Goal: Task Accomplishment & Management: Manage account settings

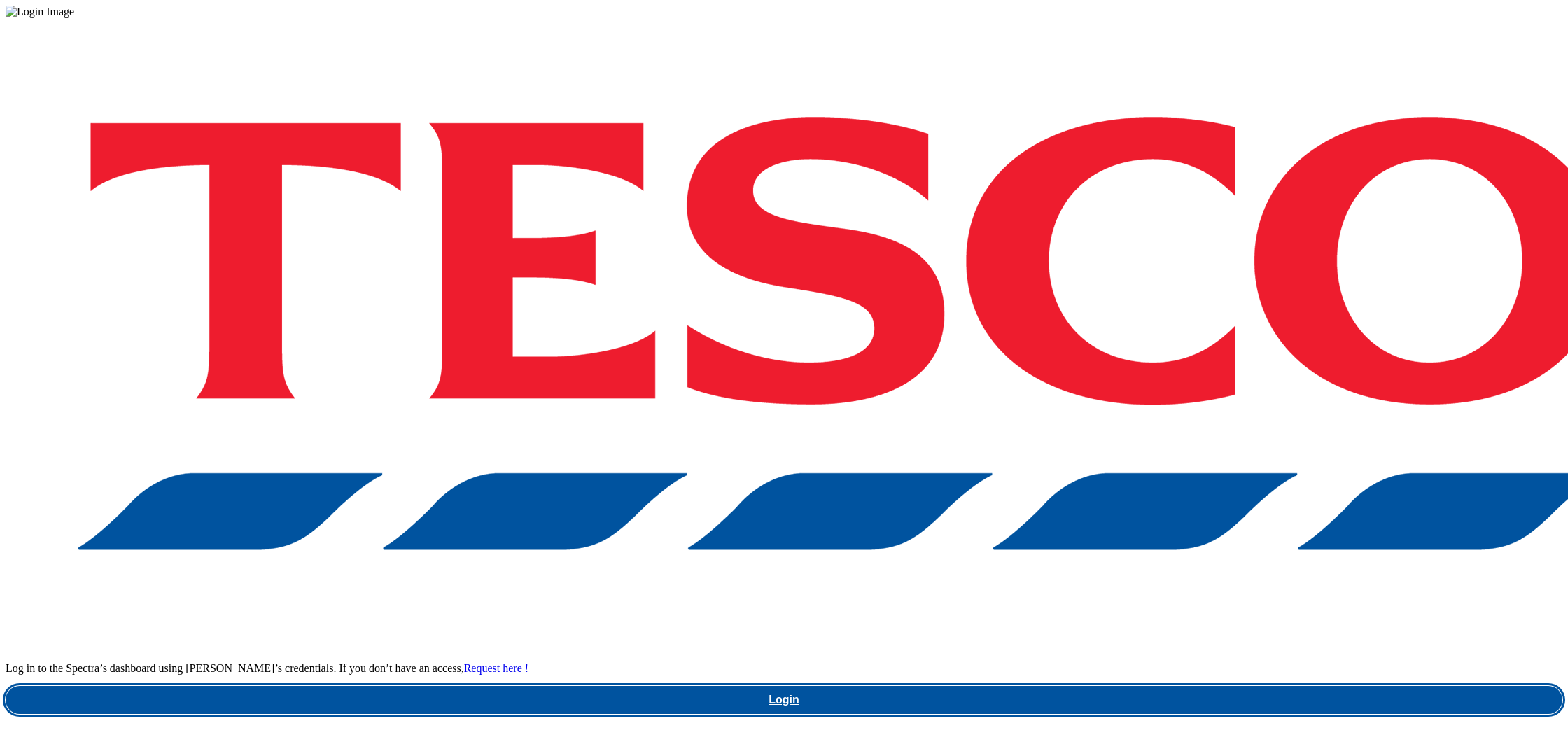
click at [1127, 686] on link "Login" at bounding box center [784, 700] width 1556 height 28
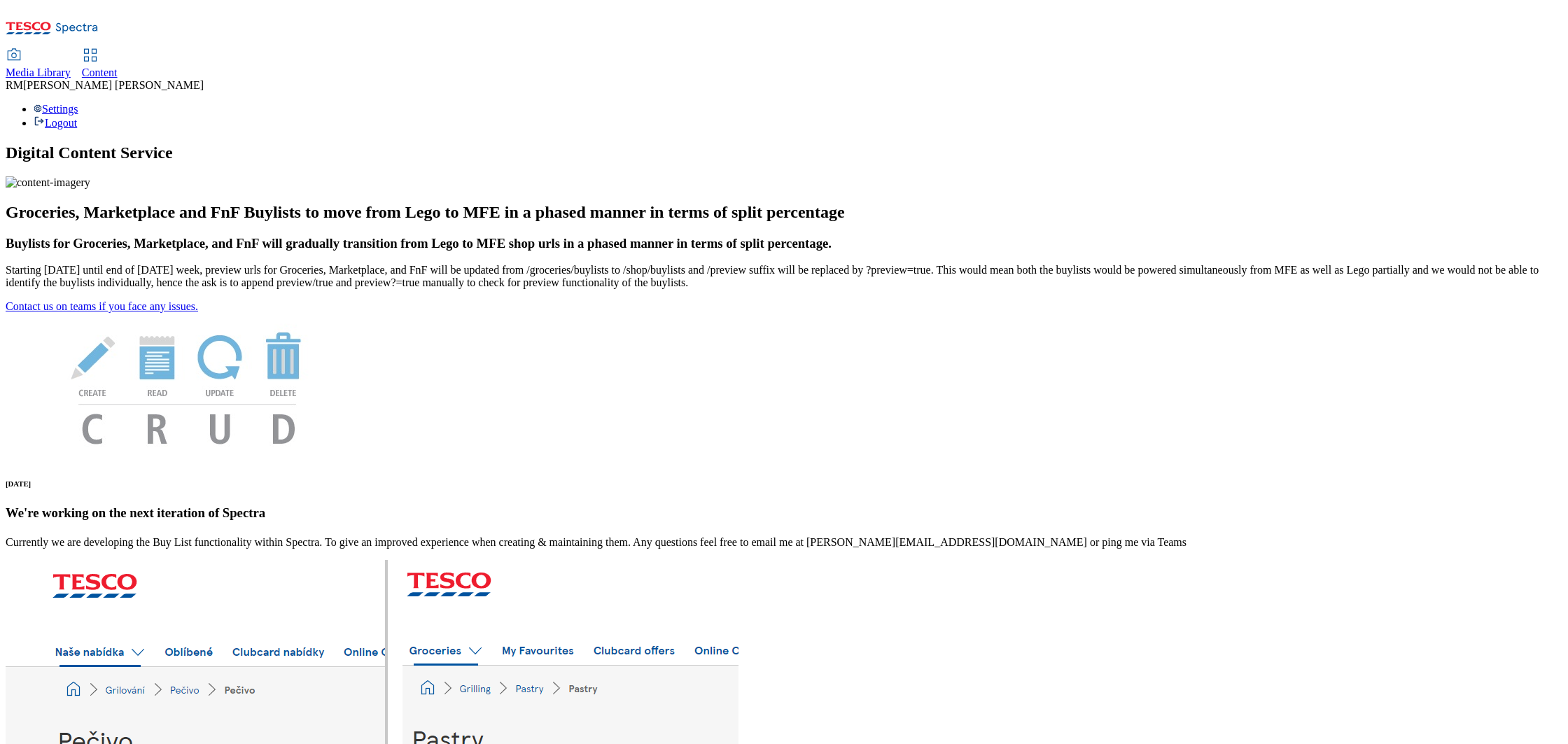
click at [71, 66] on span "Media Library" at bounding box center [38, 72] width 65 height 12
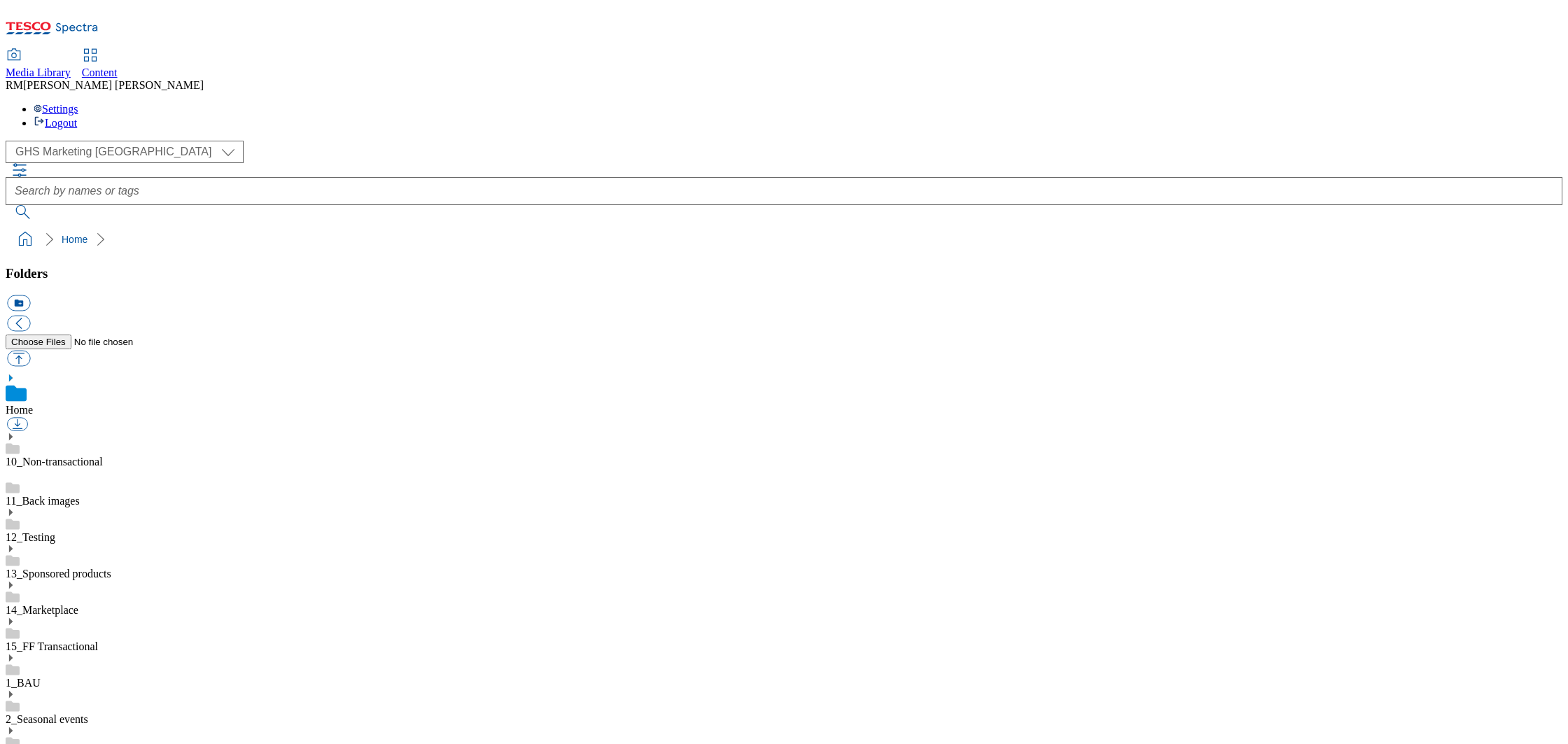
scroll to position [1, 0]
click at [132, 141] on select "GHS Marketing UK iGHS Marketing CE MCA CZ MCA HU MCA SK" at bounding box center [124, 152] width 238 height 23
select select "flare-ighs-ce-mktg"
click at [10, 141] on select "GHS Marketing UK iGHS Marketing CE MCA CZ MCA HU MCA SK" at bounding box center [124, 152] width 238 height 23
click at [117, 583] on div "IGHS-CZ" at bounding box center [784, 601] width 1556 height 37
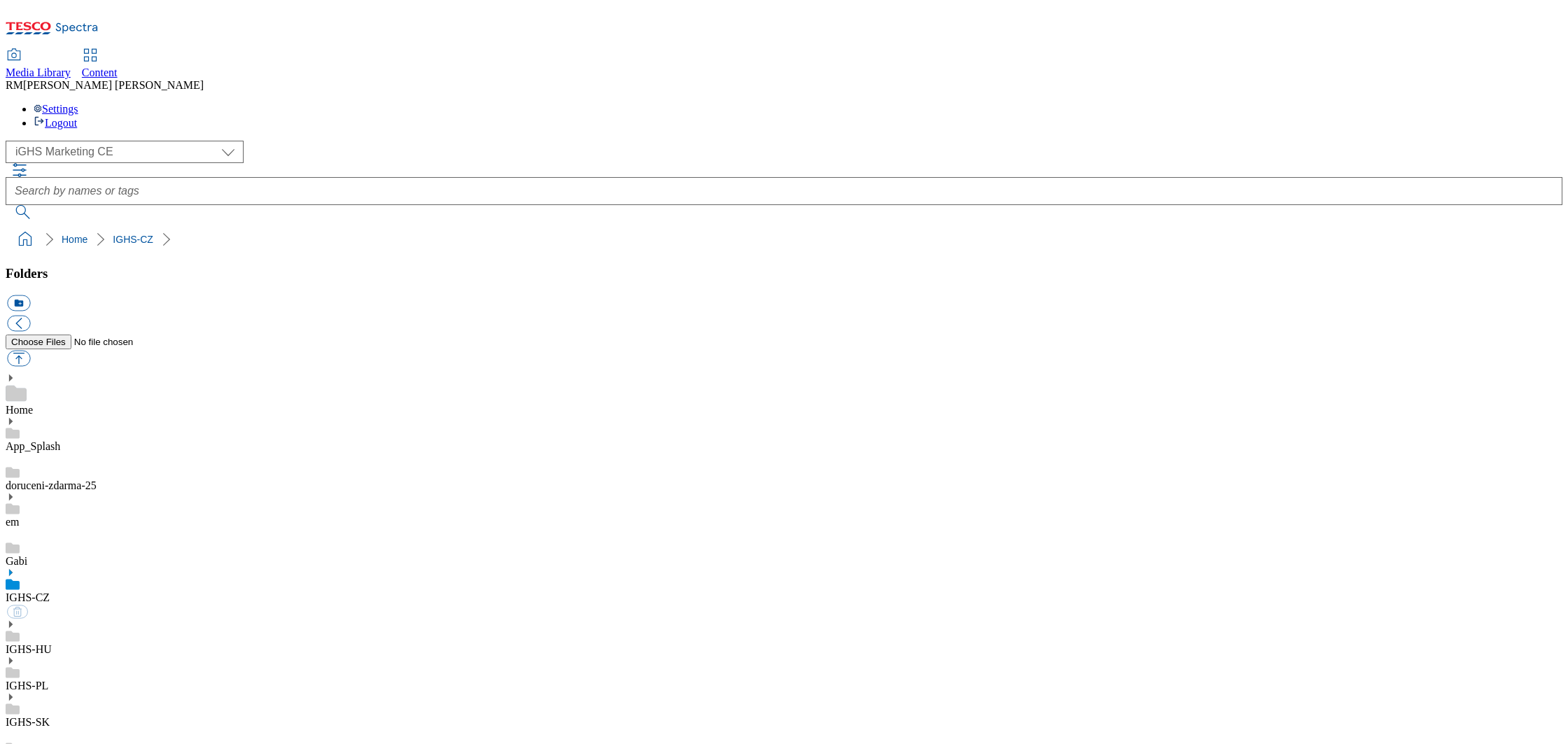
click at [16, 567] on icon at bounding box center [11, 572] width 10 height 10
click at [49, 591] on link "IGHS-CZ" at bounding box center [28, 597] width 44 height 12
click at [30, 295] on button "icon_new_folder" at bounding box center [18, 303] width 23 height 16
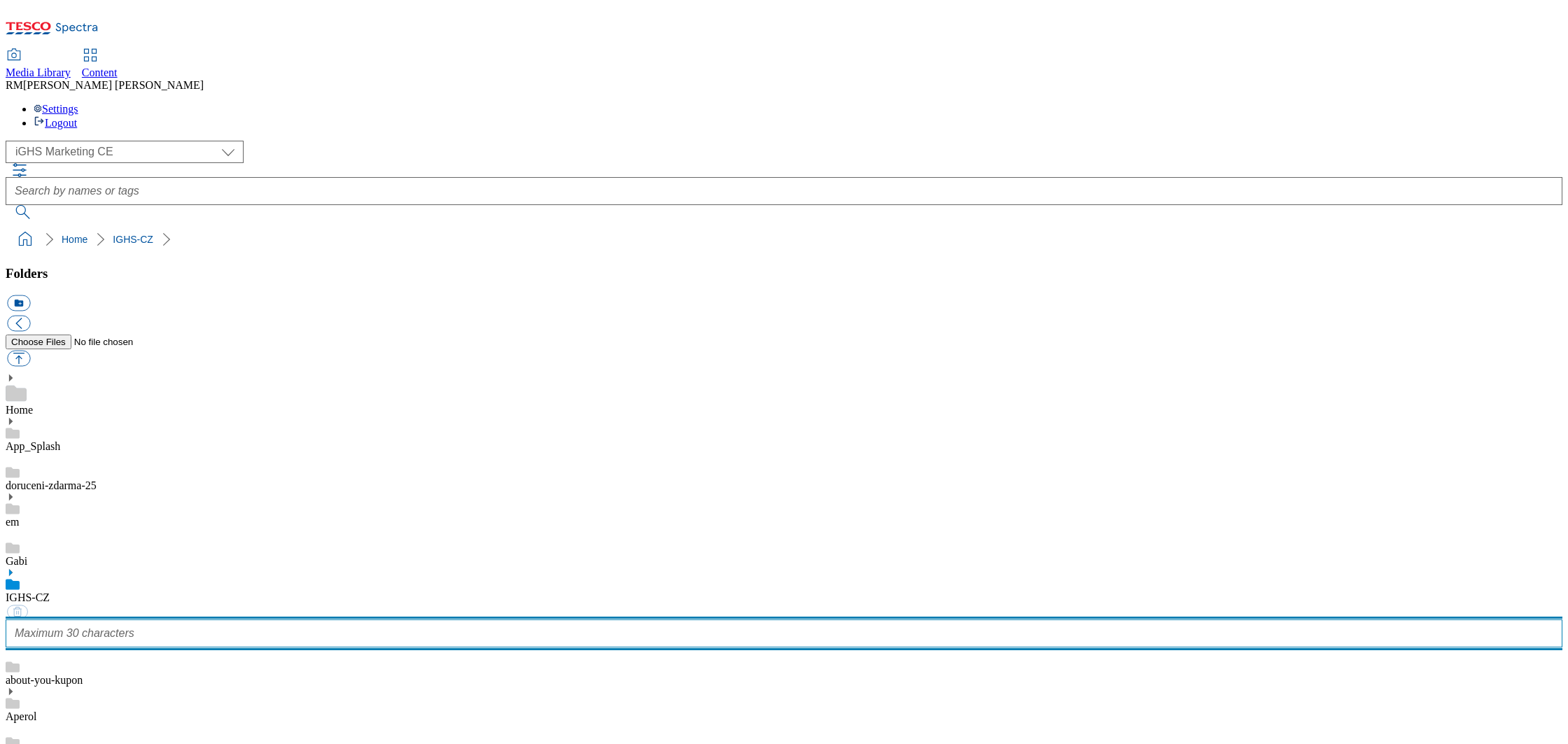
click at [87, 620] on input "text" at bounding box center [784, 633] width 1556 height 28
type input "WK27_25"
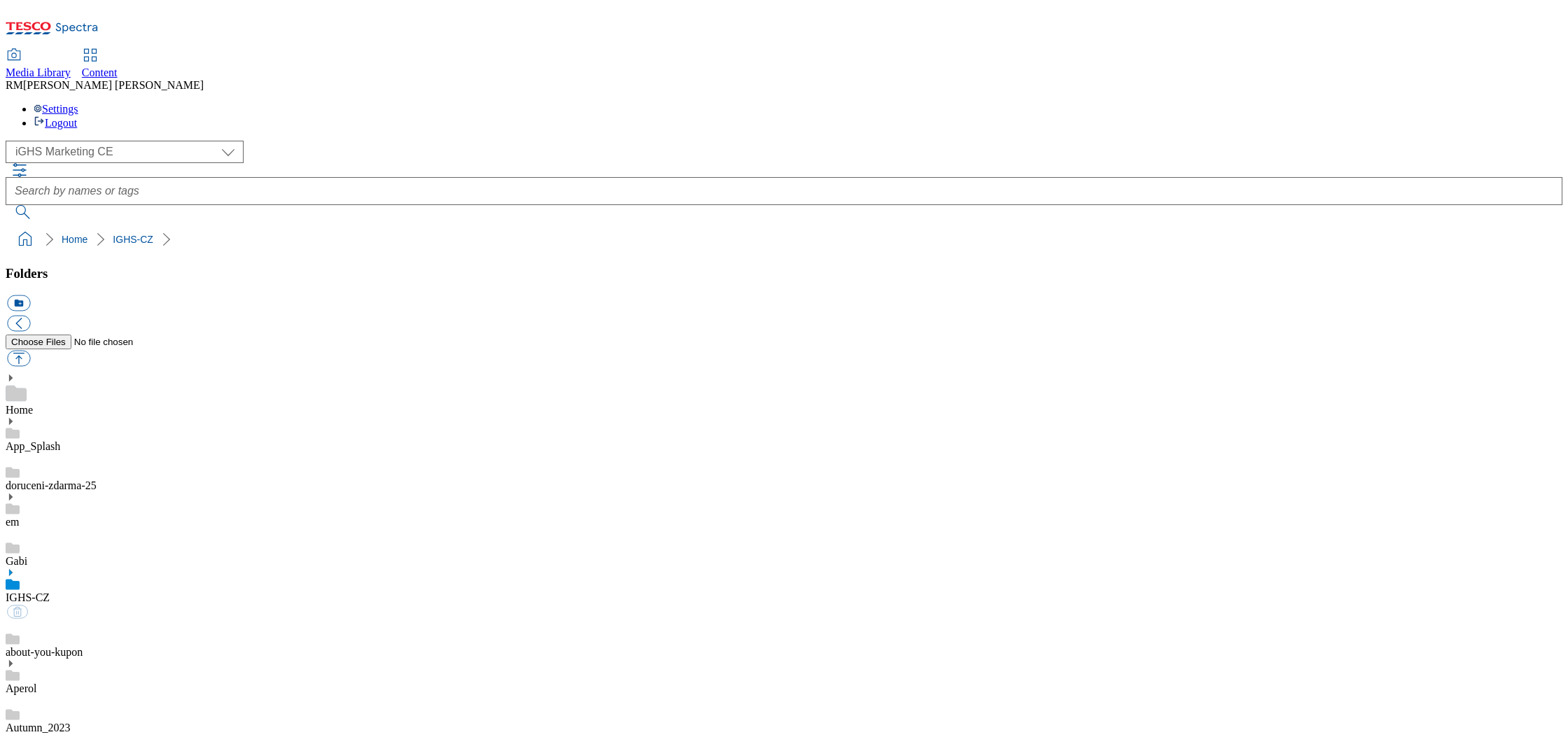
scroll to position [8842, 0]
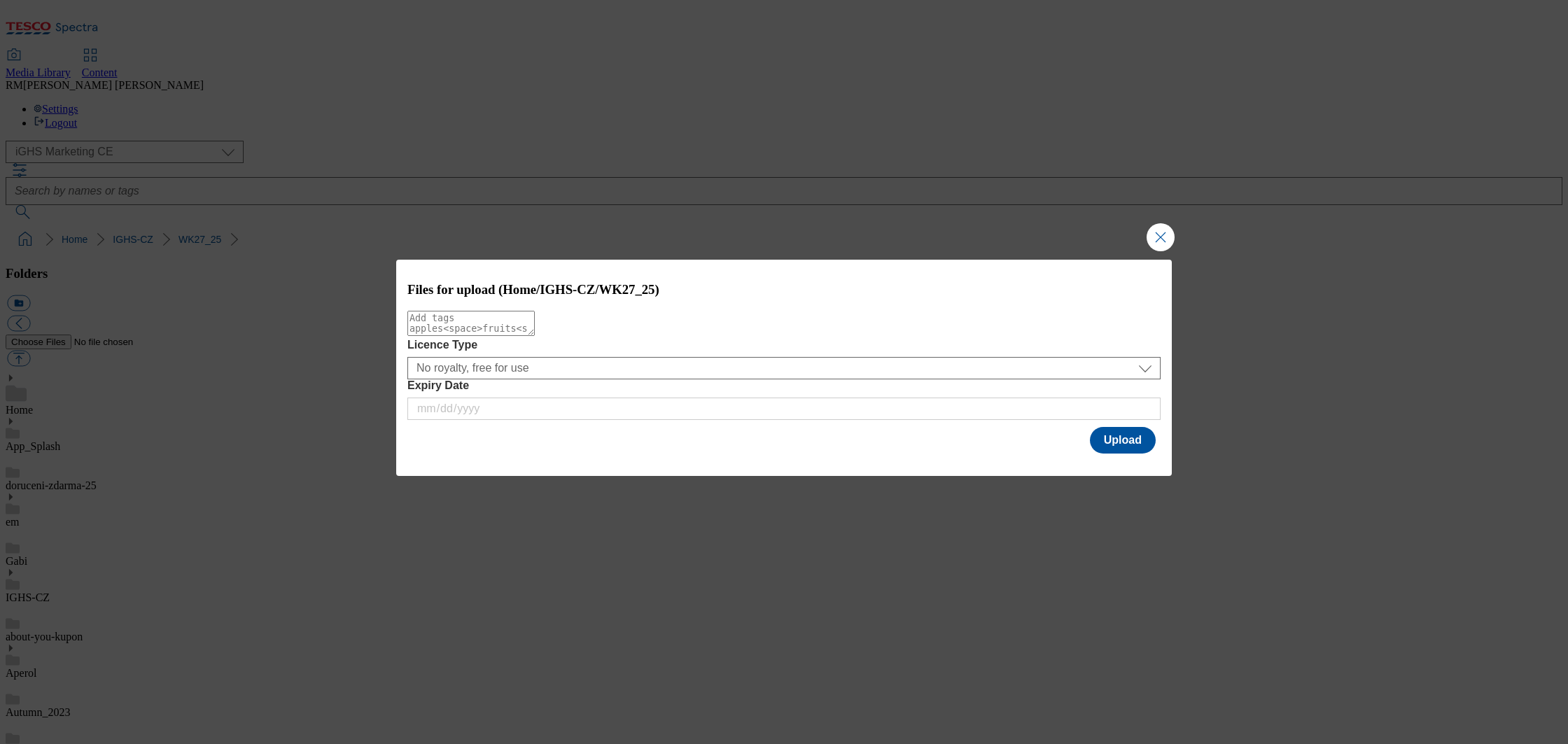
click at [515, 335] on textarea "Modal" at bounding box center [471, 324] width 127 height 26
type textarea "S"
type textarea "slidebanner"
click at [1132, 444] on button "Upload" at bounding box center [1122, 440] width 66 height 27
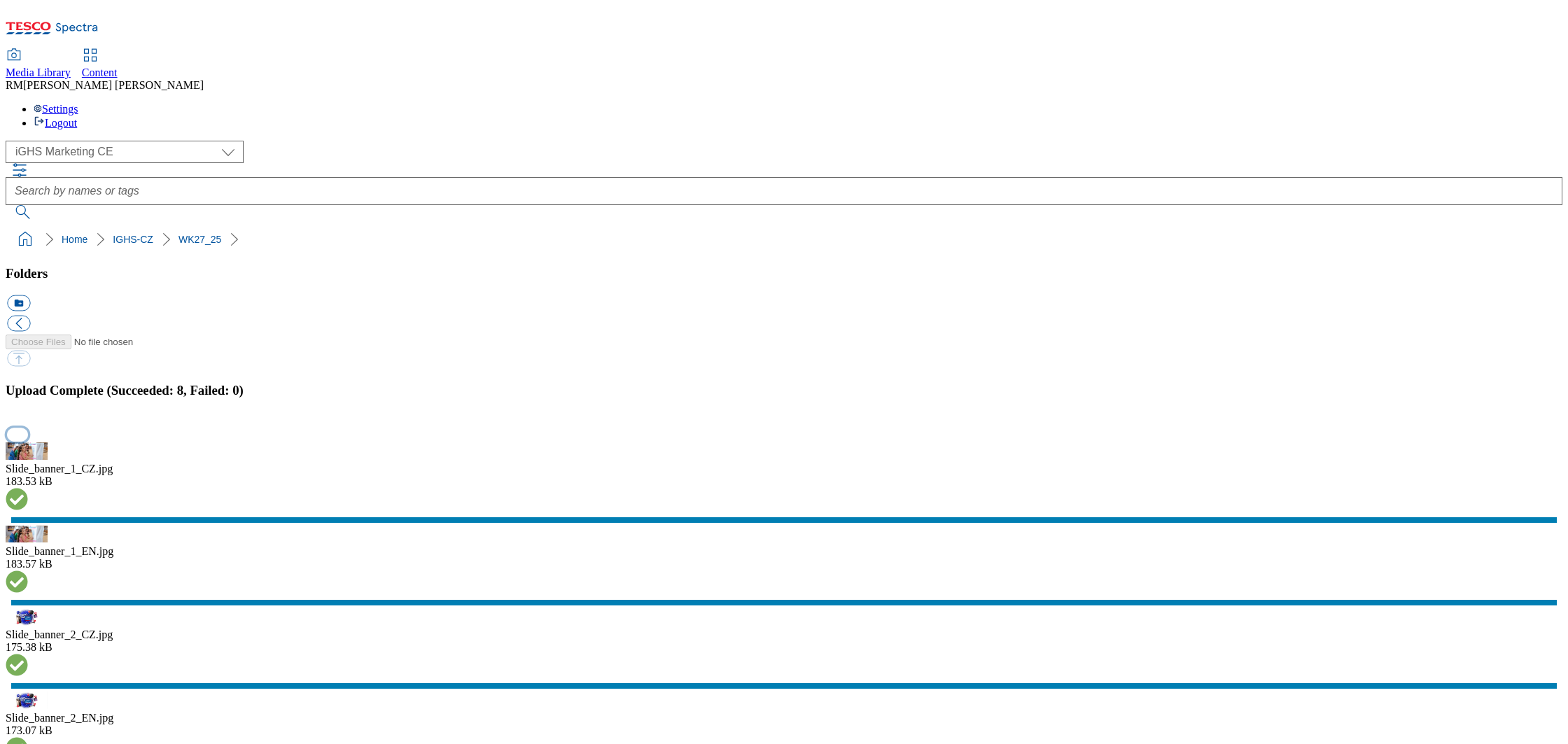
click at [28, 441] on button "button" at bounding box center [17, 433] width 21 height 13
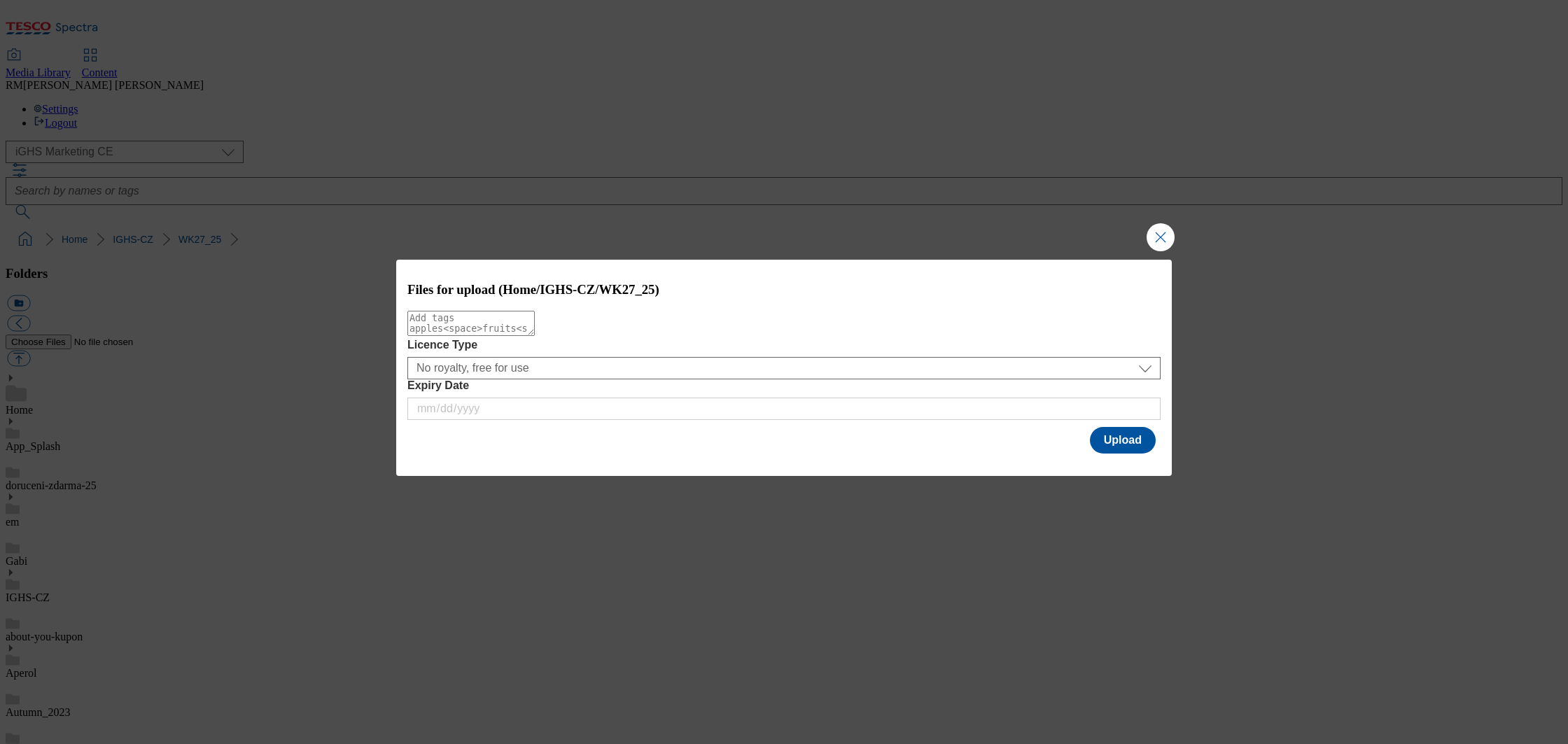
click at [535, 335] on textarea "Modal" at bounding box center [471, 324] width 127 height 26
type textarea "product"
click at [1128, 438] on button "Upload" at bounding box center [1122, 440] width 66 height 27
click at [535, 331] on textarea "Modal" at bounding box center [471, 324] width 127 height 26
type textarea "tradebanner"
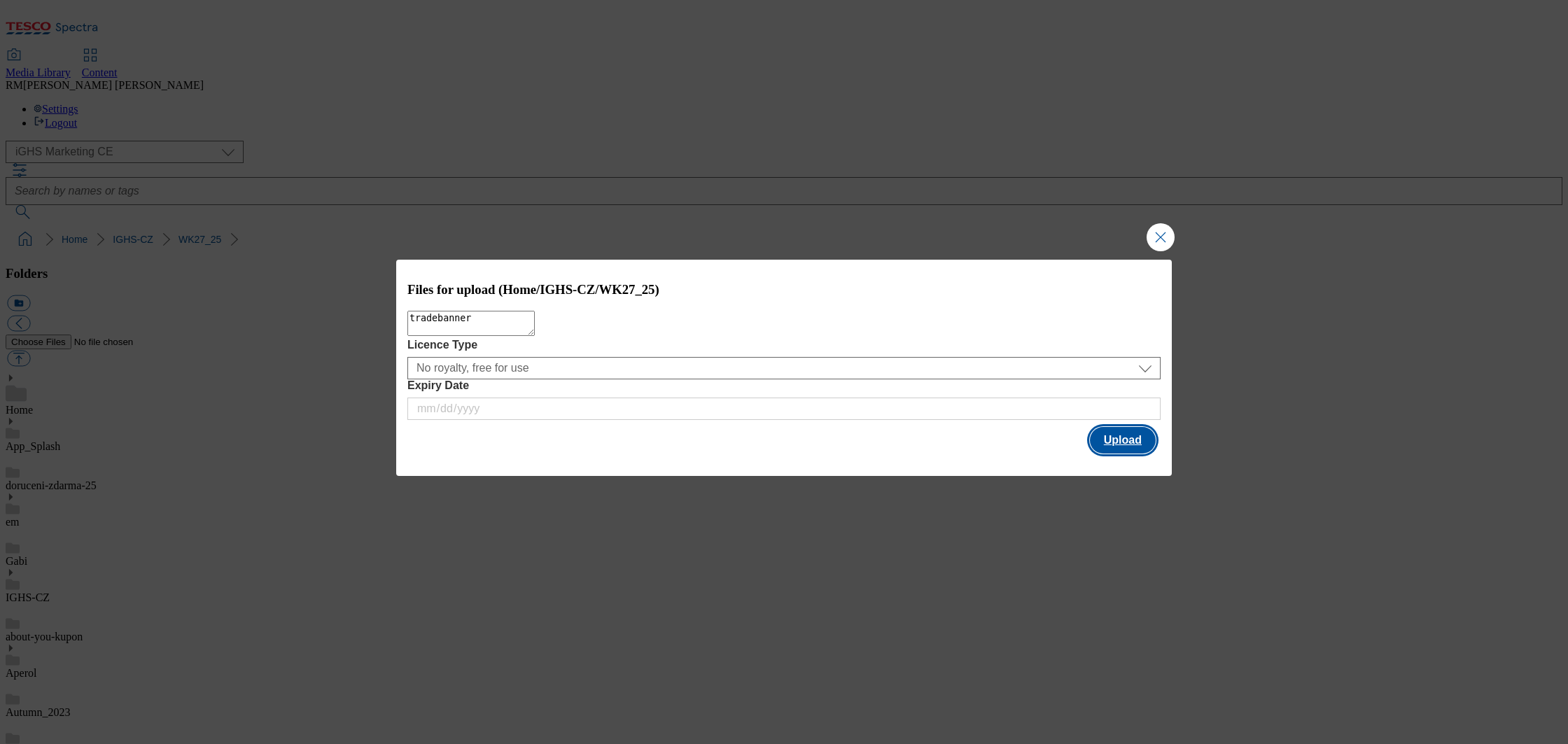
click at [1113, 444] on button "Upload" at bounding box center [1122, 440] width 66 height 27
click at [535, 335] on textarea "Modal" at bounding box center [471, 324] width 127 height 26
type textarea "bg"
click at [1118, 442] on button "Upload" at bounding box center [1122, 440] width 66 height 27
click at [535, 335] on textarea "Modal" at bounding box center [471, 324] width 127 height 26
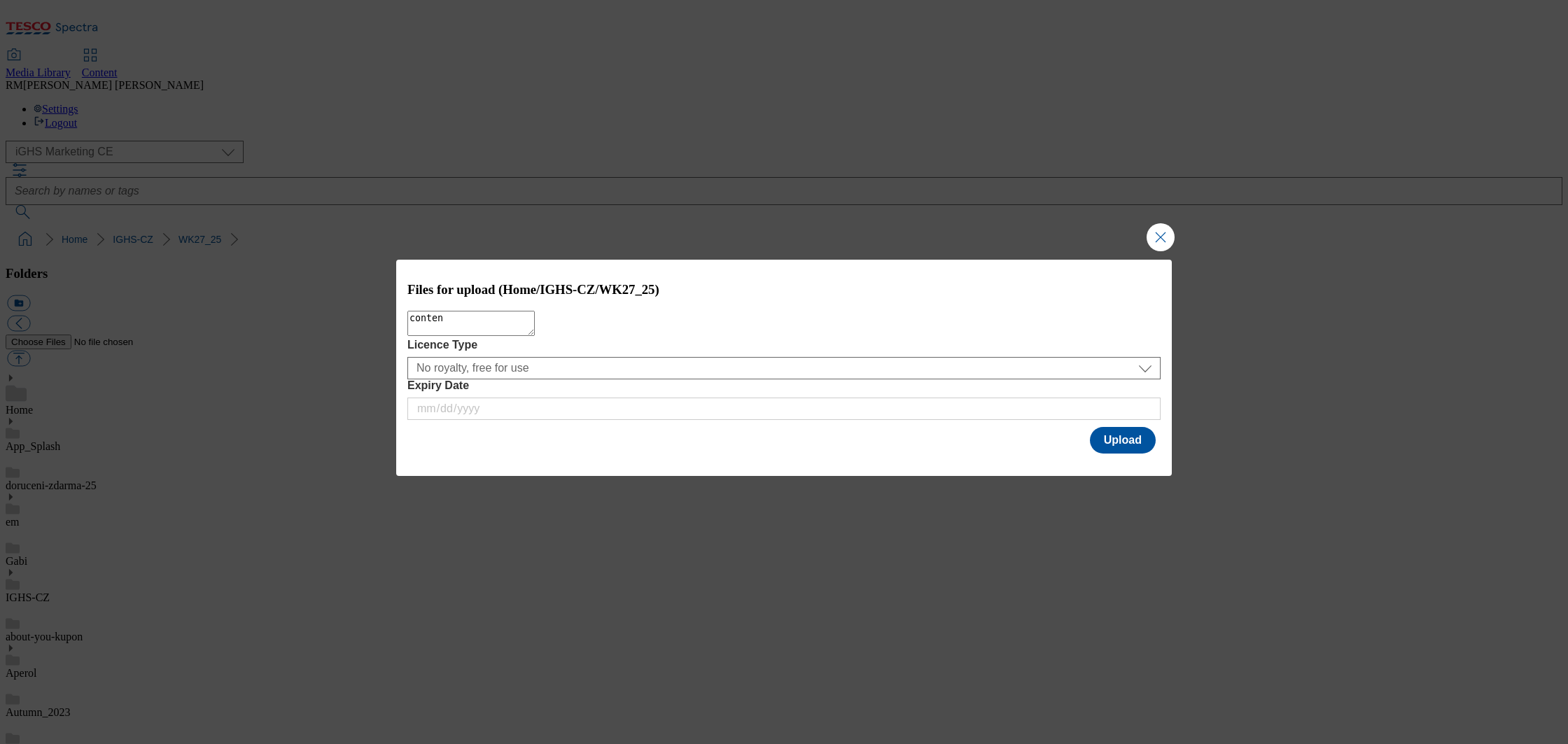
type textarea "content"
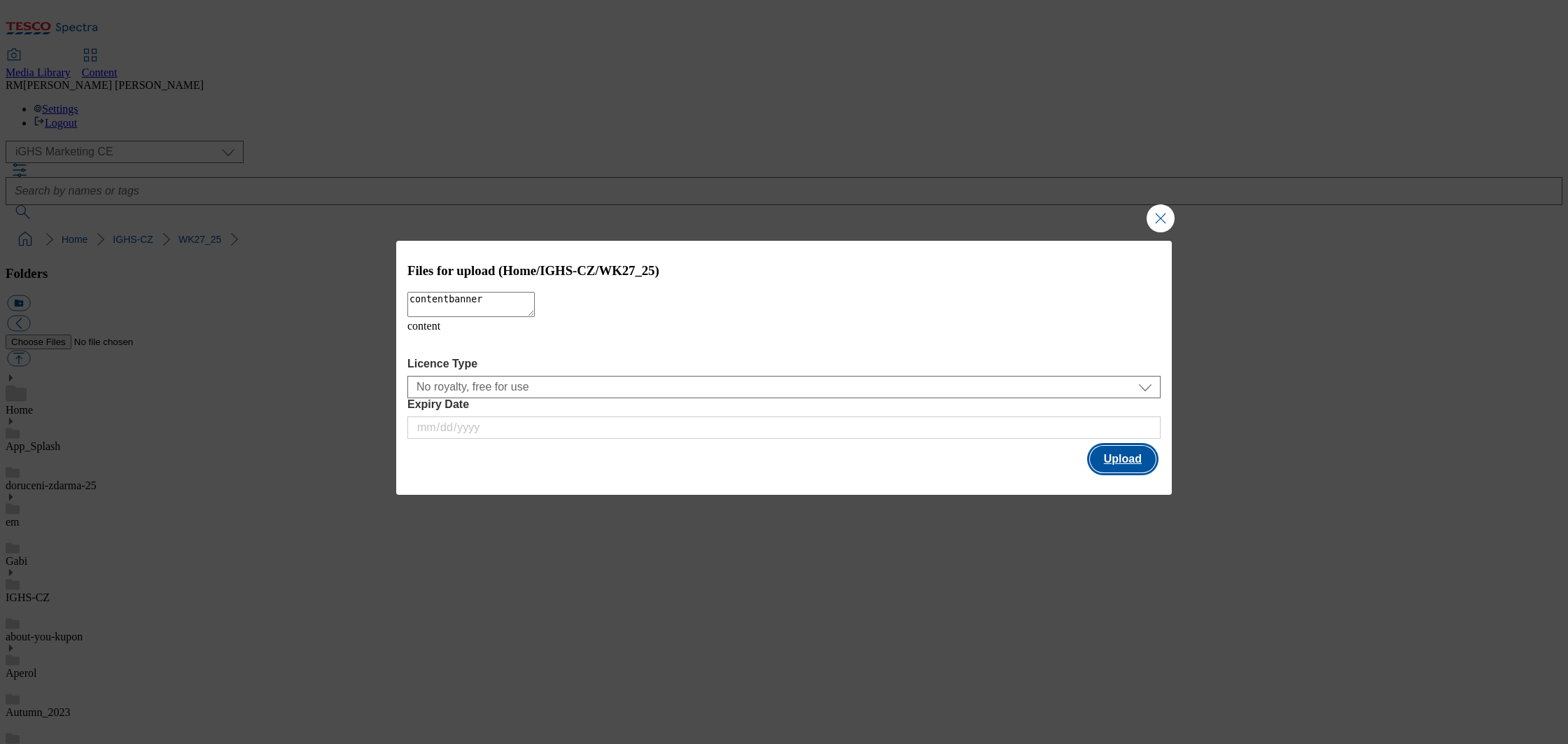
type textarea "contentbanner"
click at [1115, 455] on button "Upload" at bounding box center [1122, 459] width 66 height 27
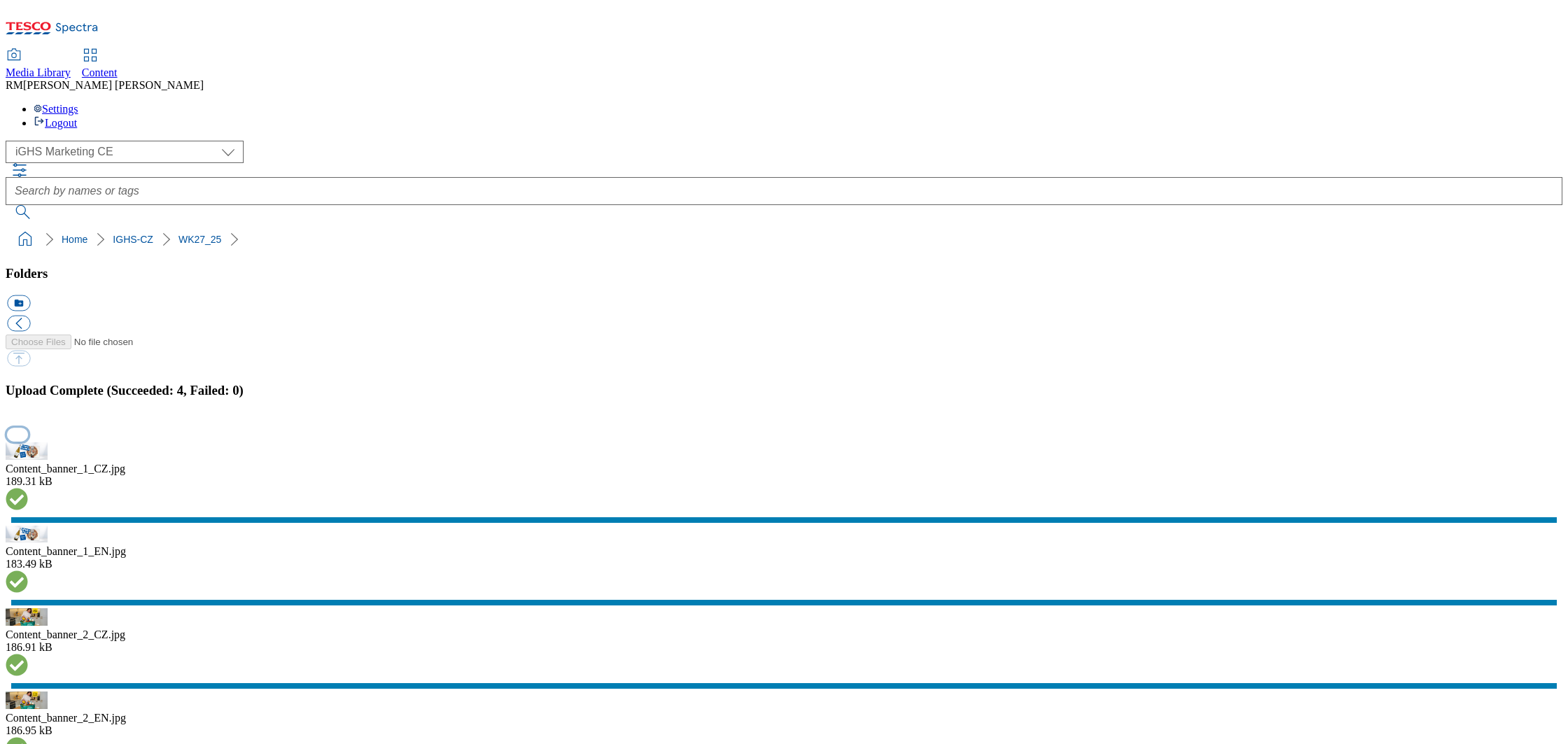
click at [28, 441] on button "button" at bounding box center [17, 433] width 21 height 13
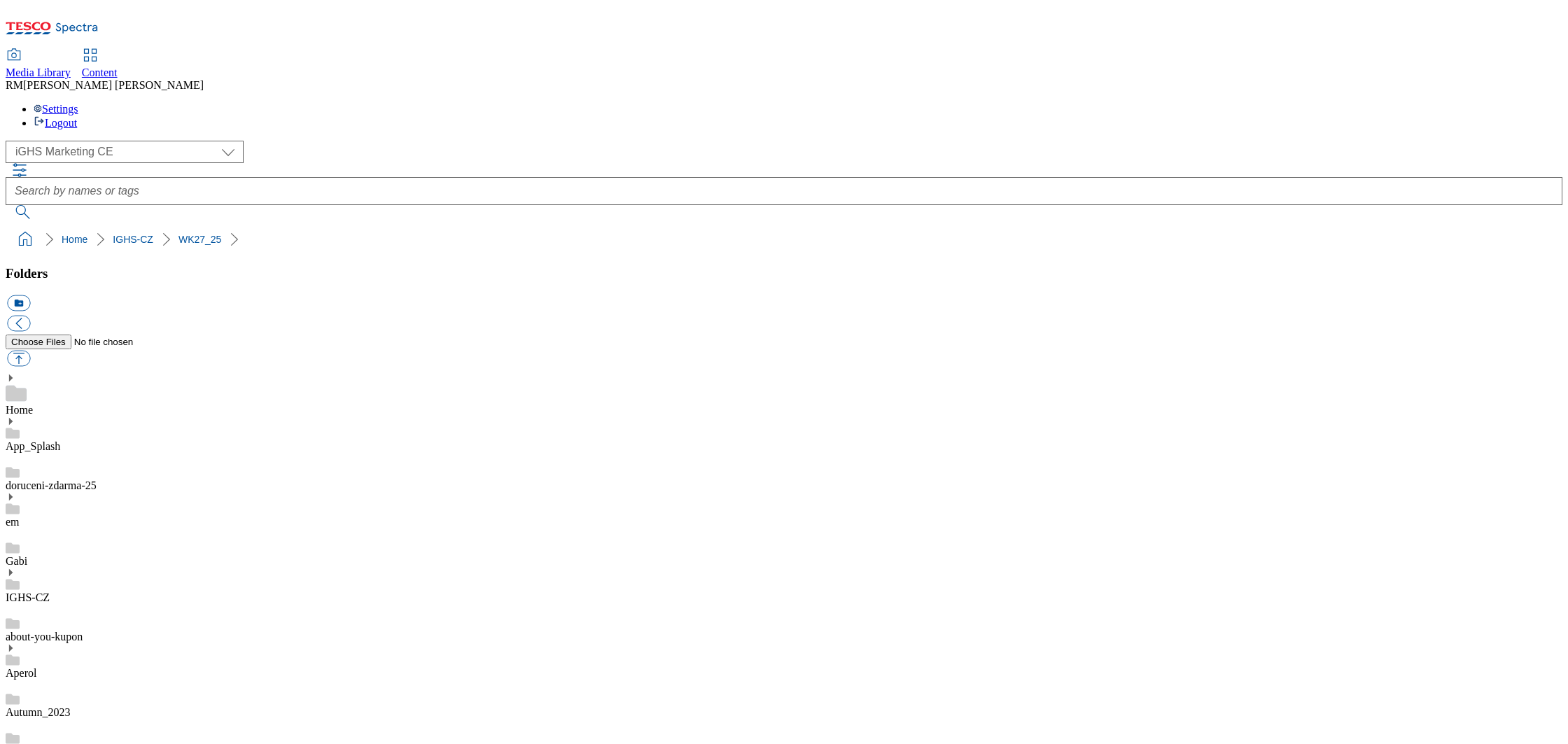
scroll to position [478, 0]
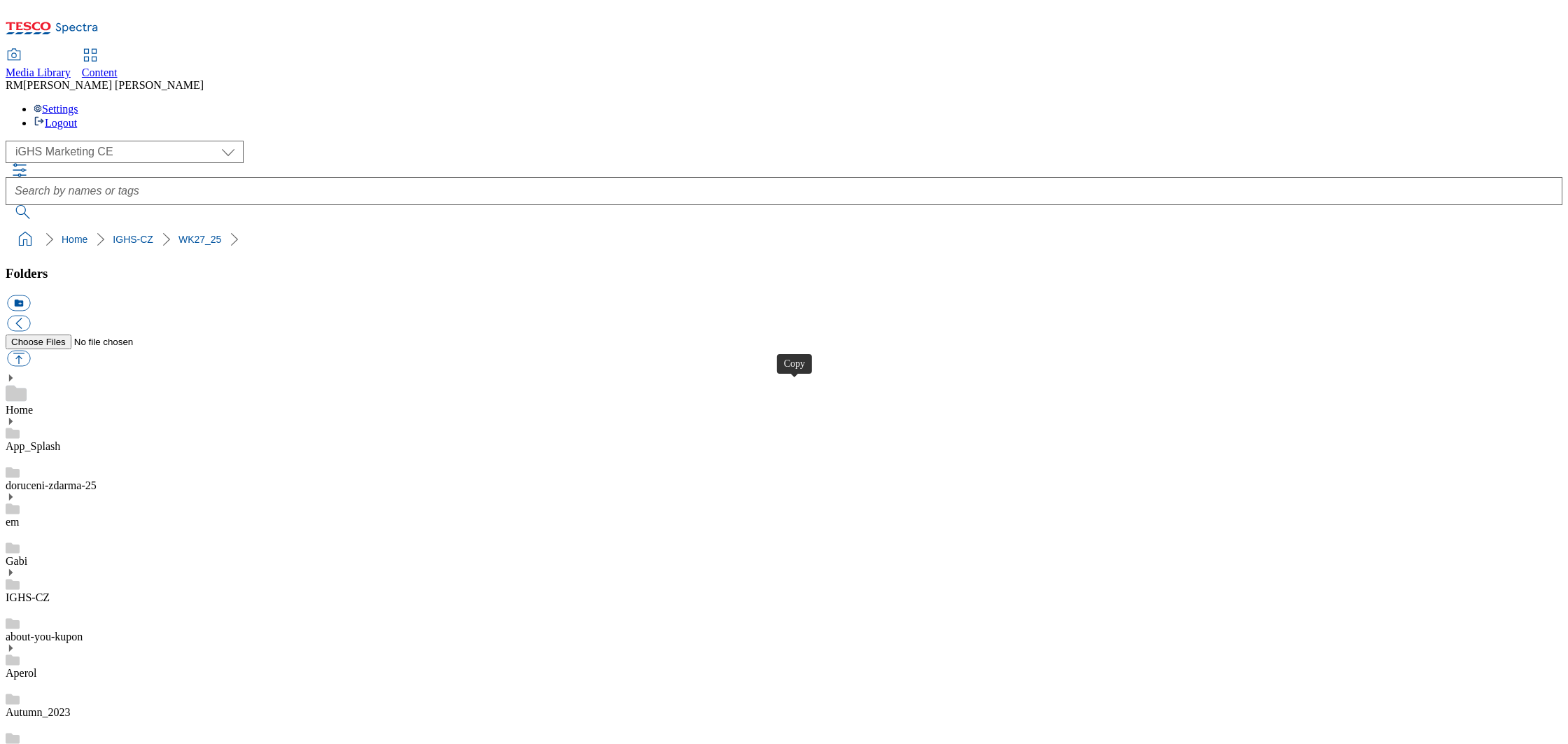
drag, startPoint x: 797, startPoint y: 391, endPoint x: 805, endPoint y: 398, distance: 10.6
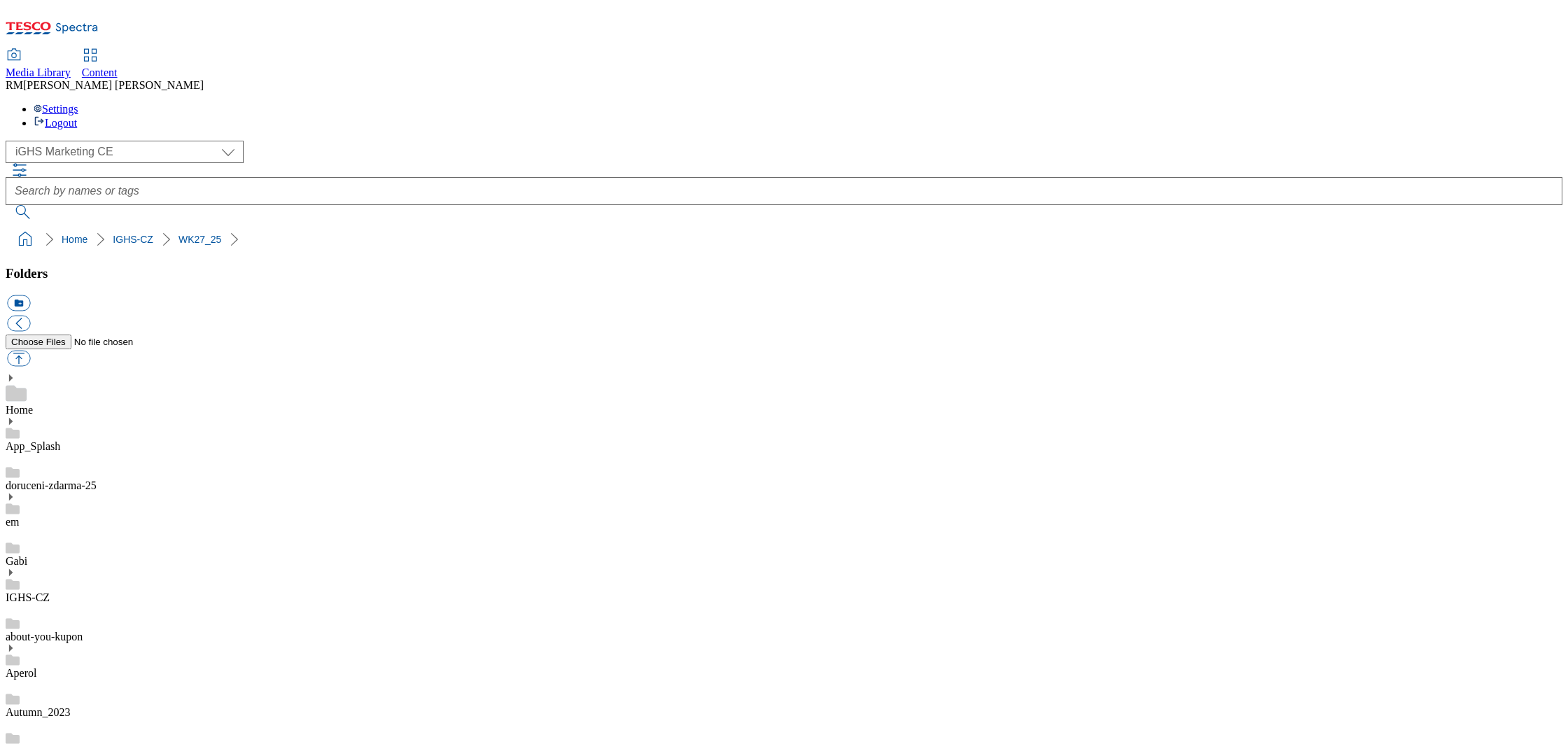
scroll to position [199, 0]
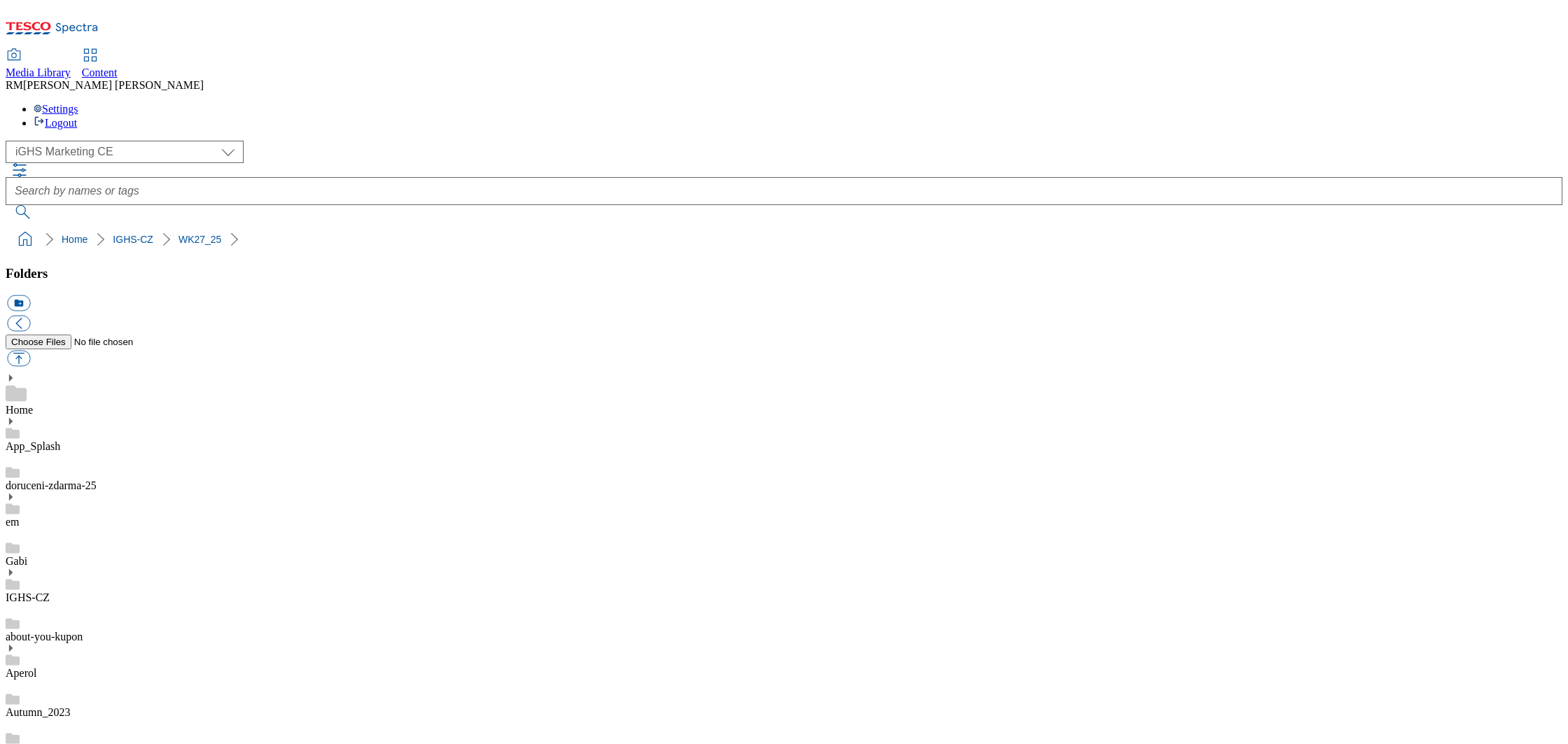
scroll to position [292, 0]
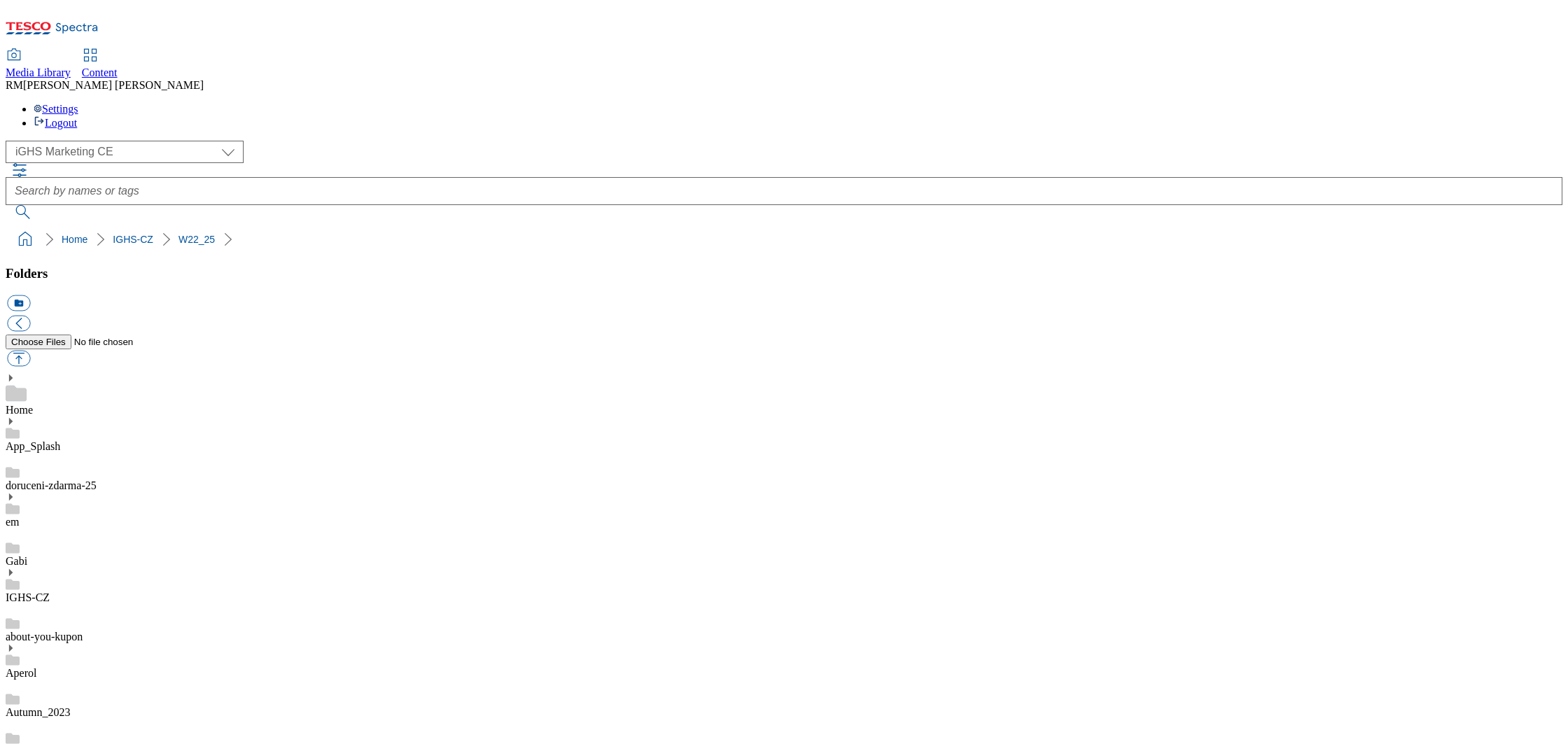
scroll to position [478, 0]
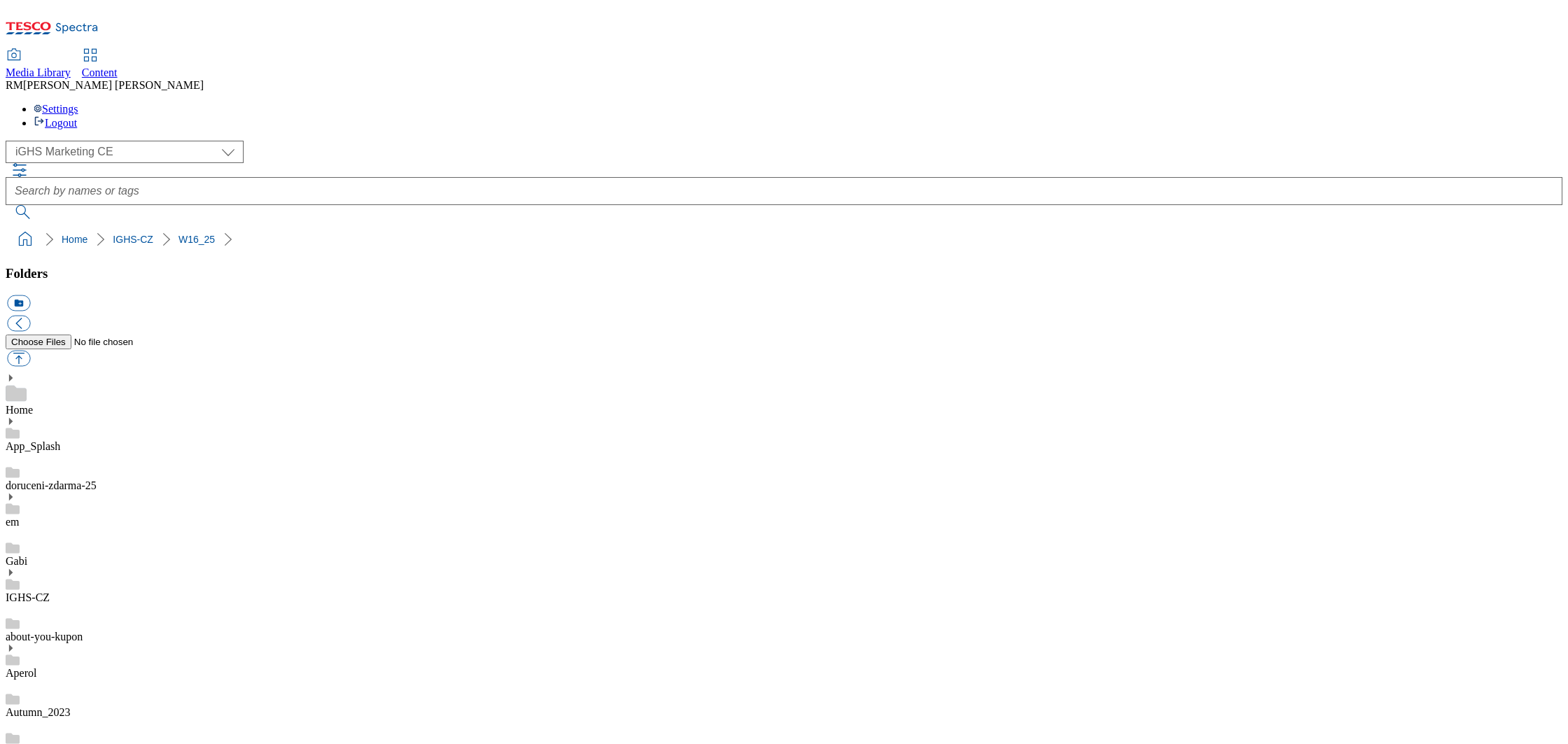
scroll to position [8842, 0]
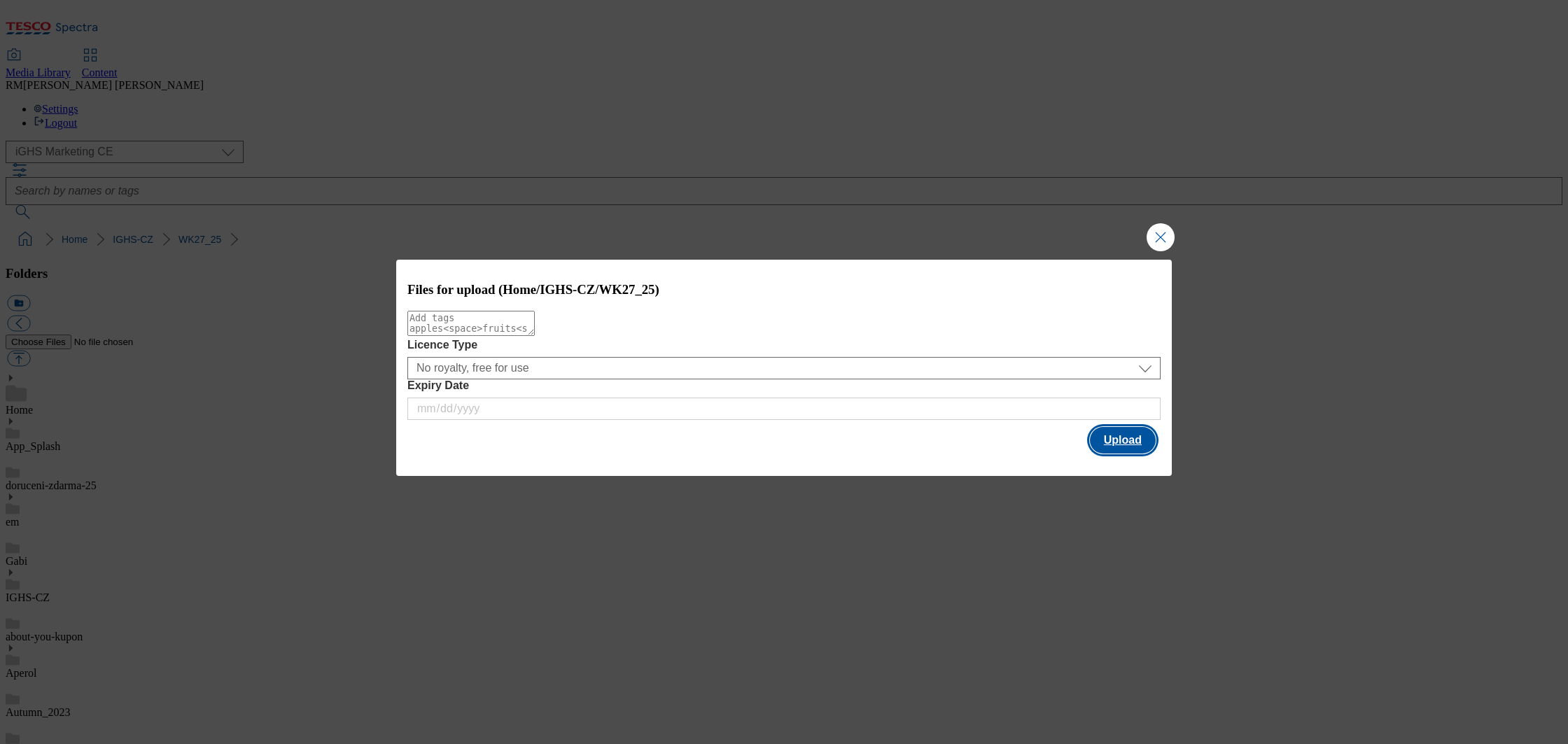
click at [1134, 441] on button "Upload" at bounding box center [1122, 440] width 66 height 27
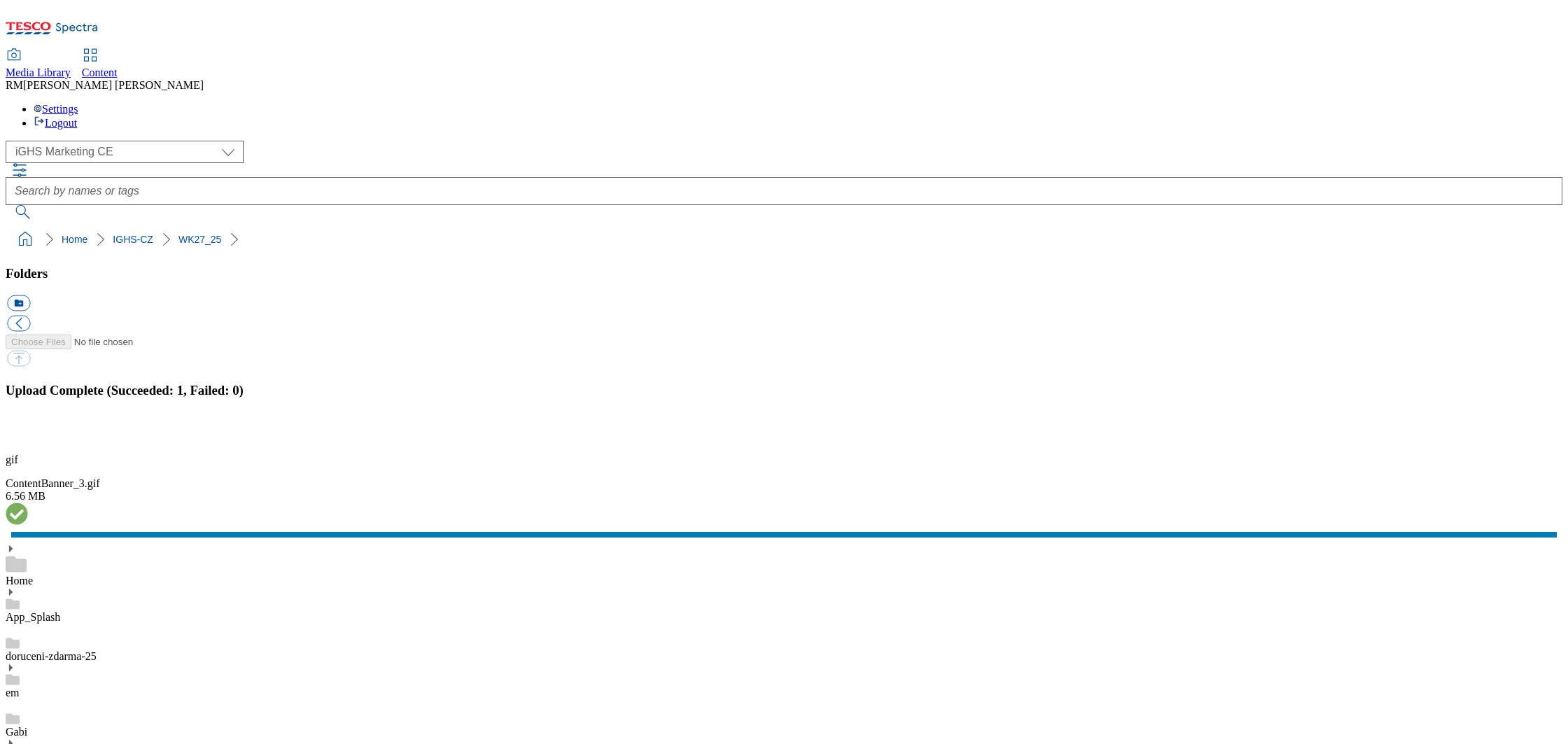
scroll to position [25, 0]
click at [28, 441] on button "button" at bounding box center [17, 433] width 21 height 13
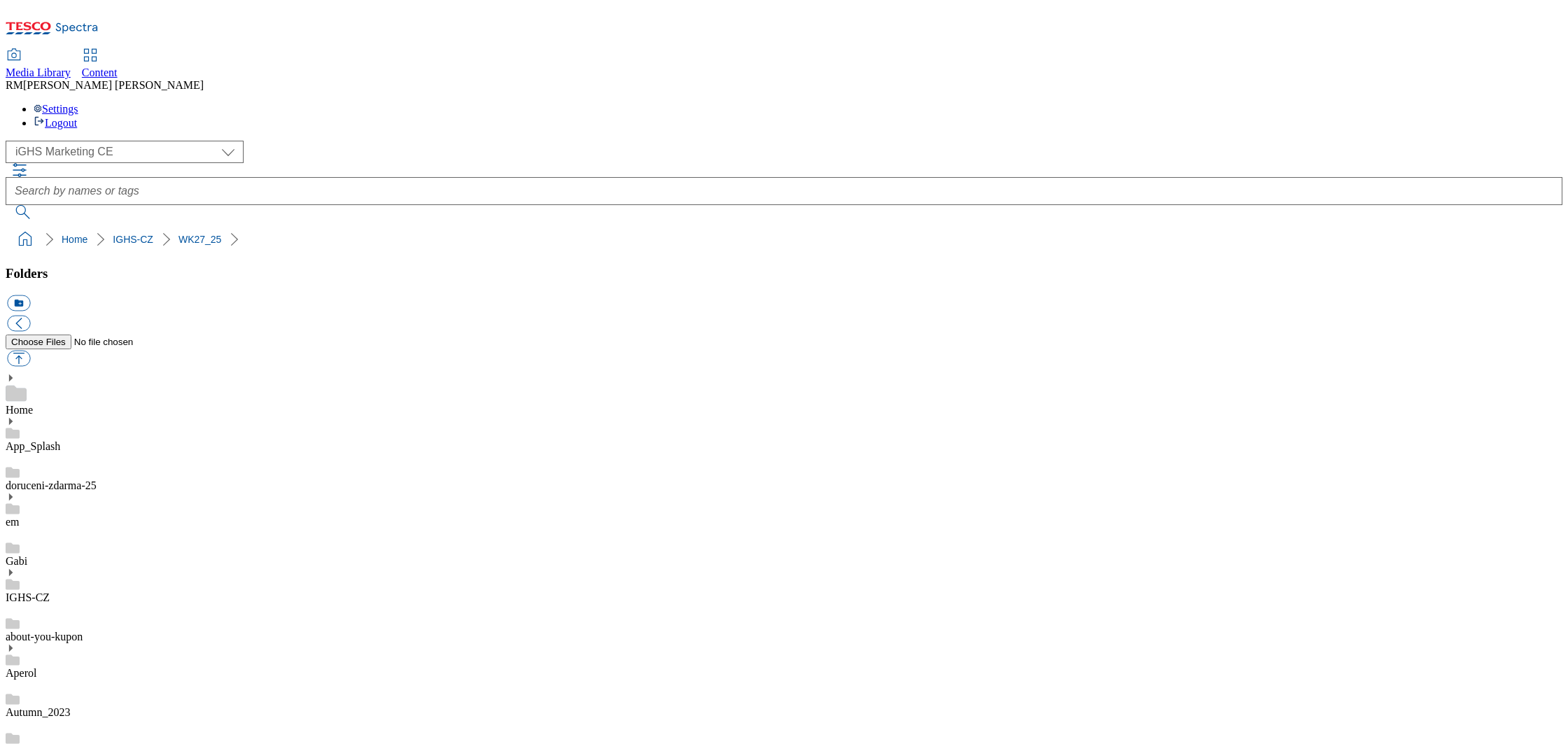
scroll to position [468, 0]
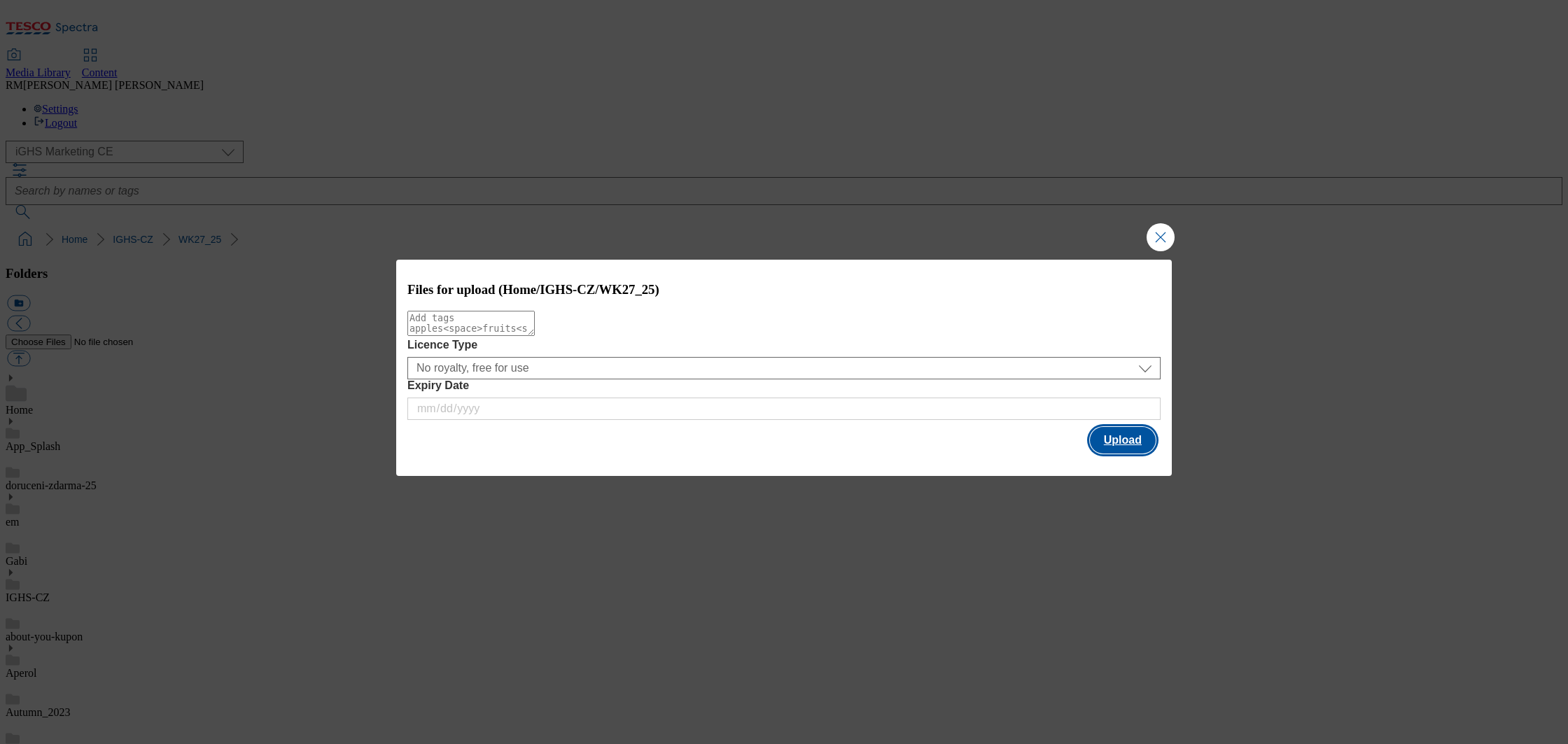
click at [1113, 434] on button "Upload" at bounding box center [1122, 440] width 66 height 27
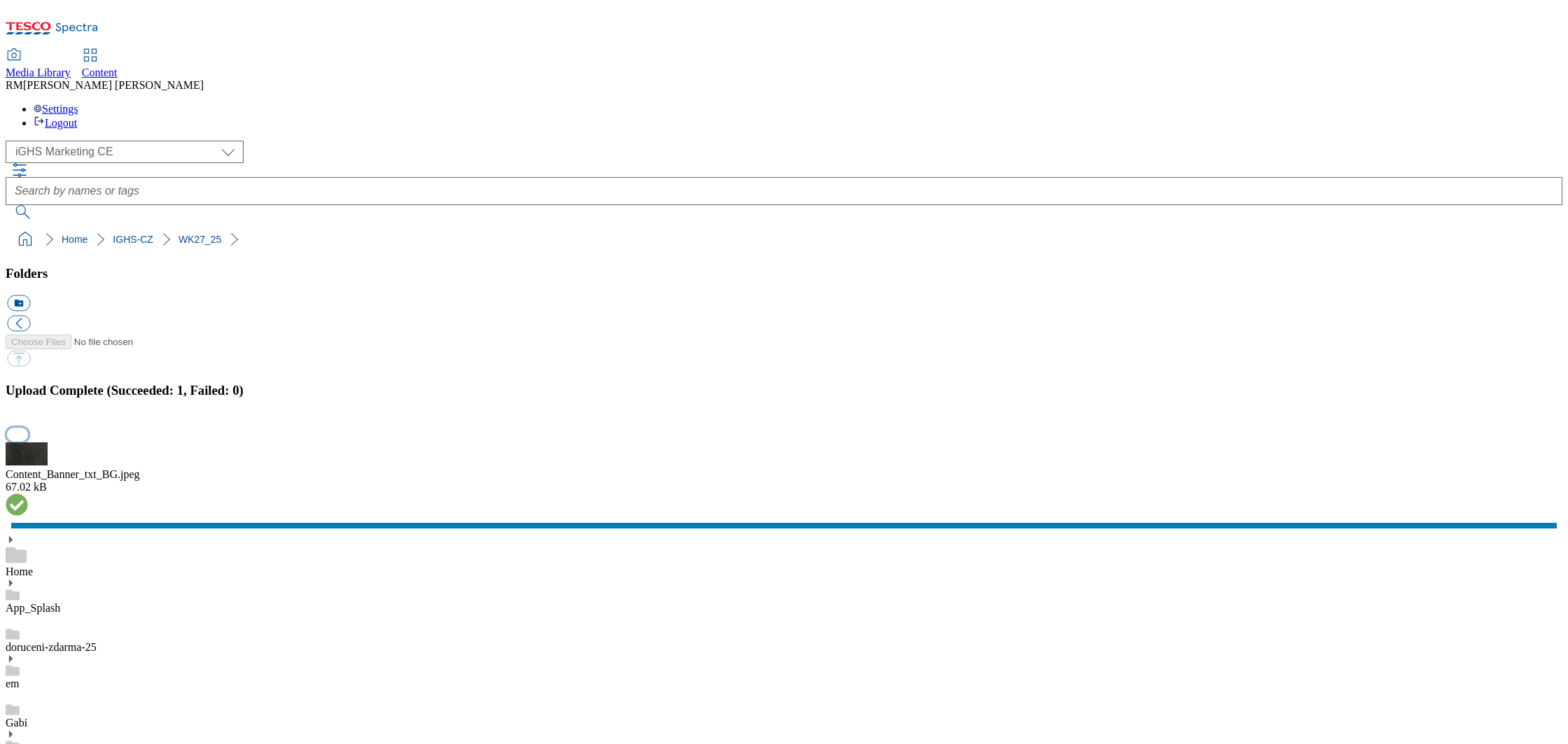
click at [28, 441] on button "button" at bounding box center [17, 433] width 21 height 13
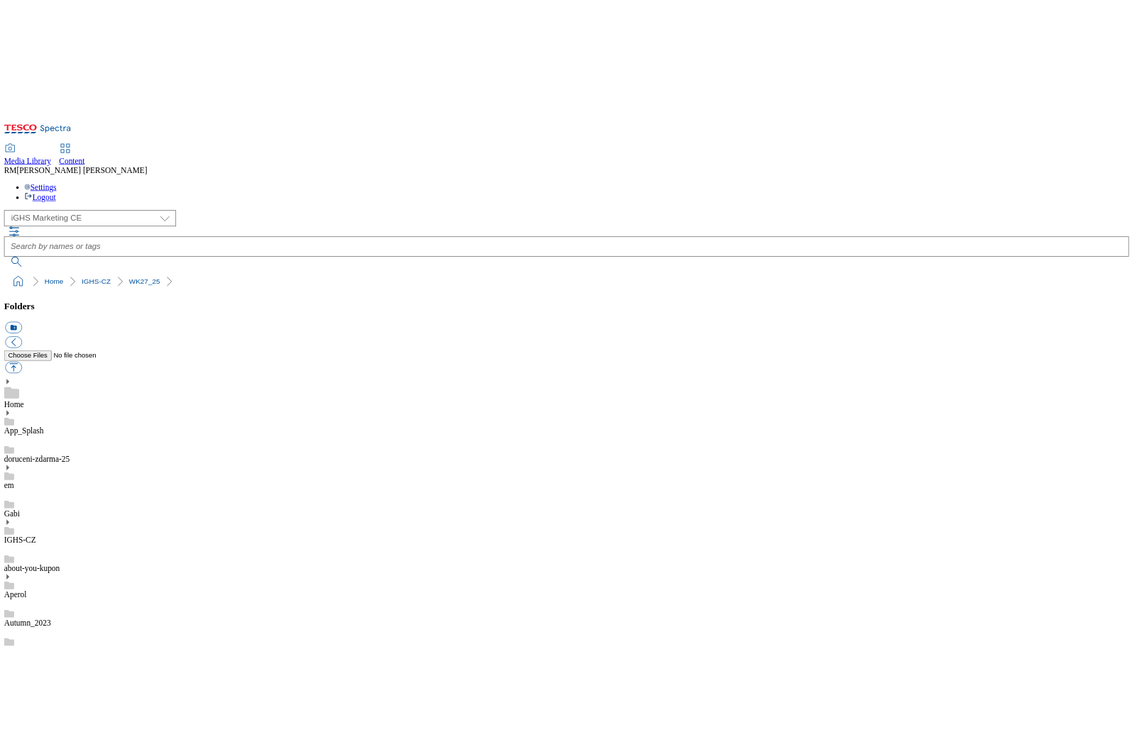
scroll to position [484, 0]
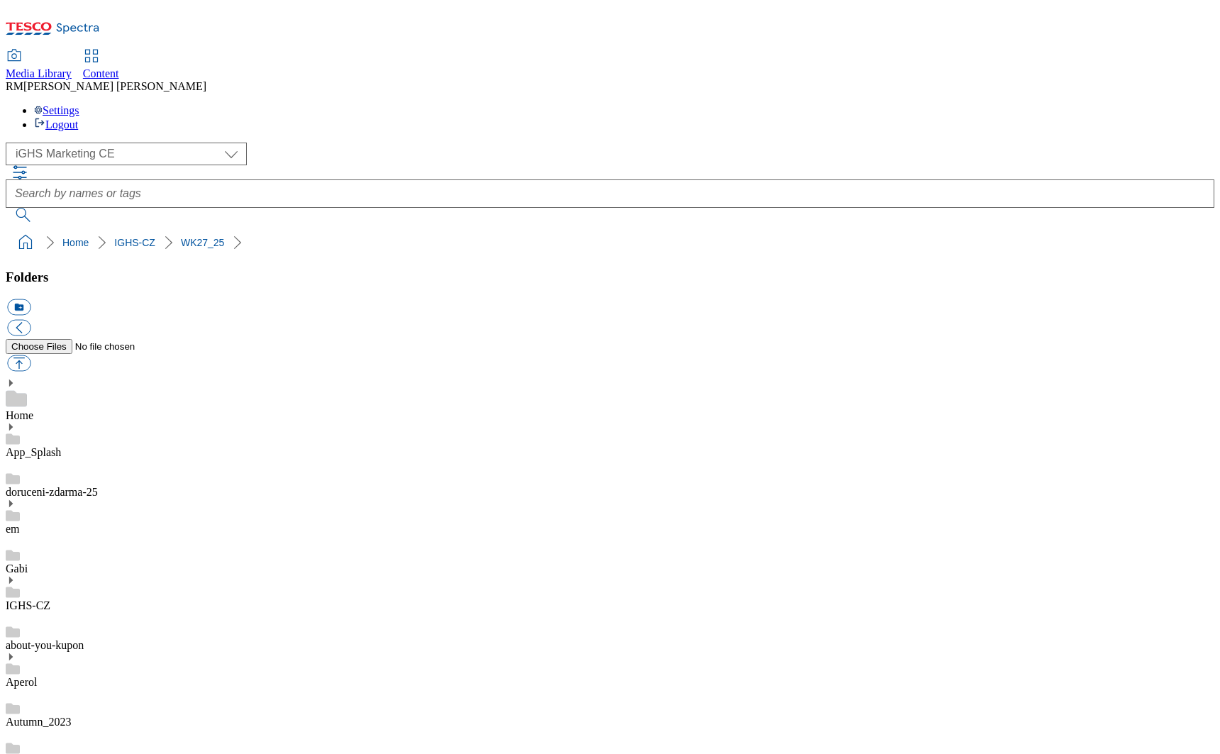
scroll to position [8961, 0]
